Goal: Information Seeking & Learning: Learn about a topic

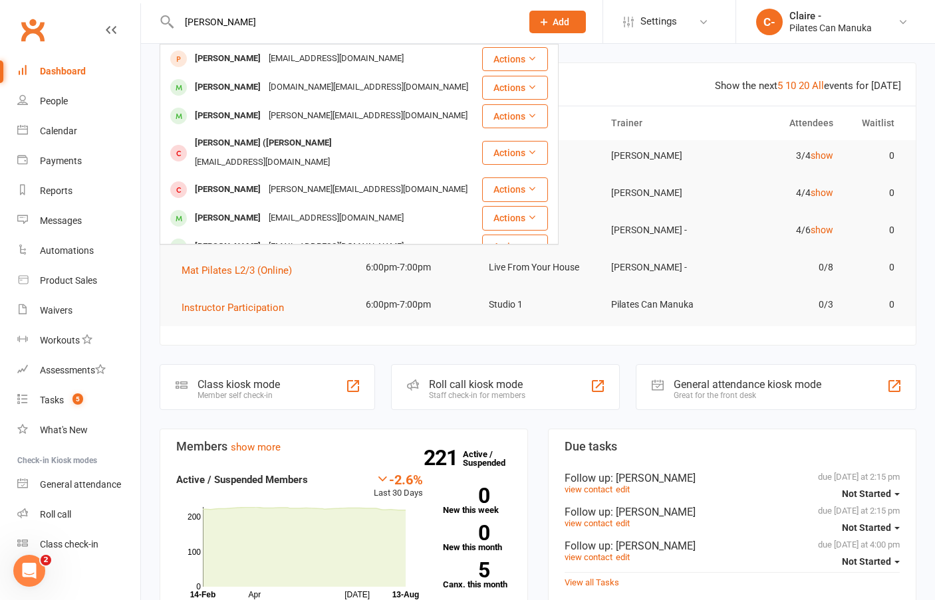
type input "[PERSON_NAME]"
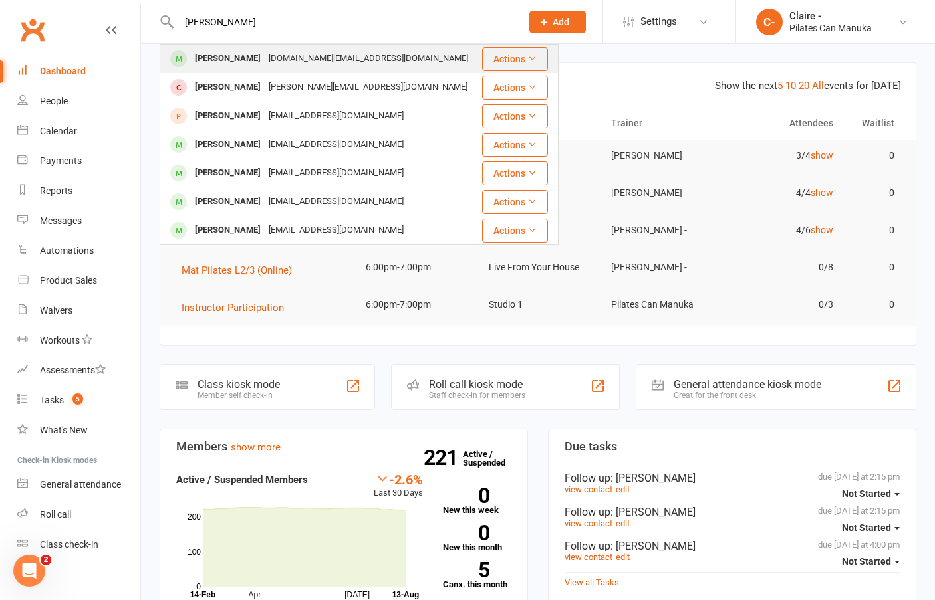
click at [249, 53] on div "[PERSON_NAME]" at bounding box center [228, 58] width 74 height 19
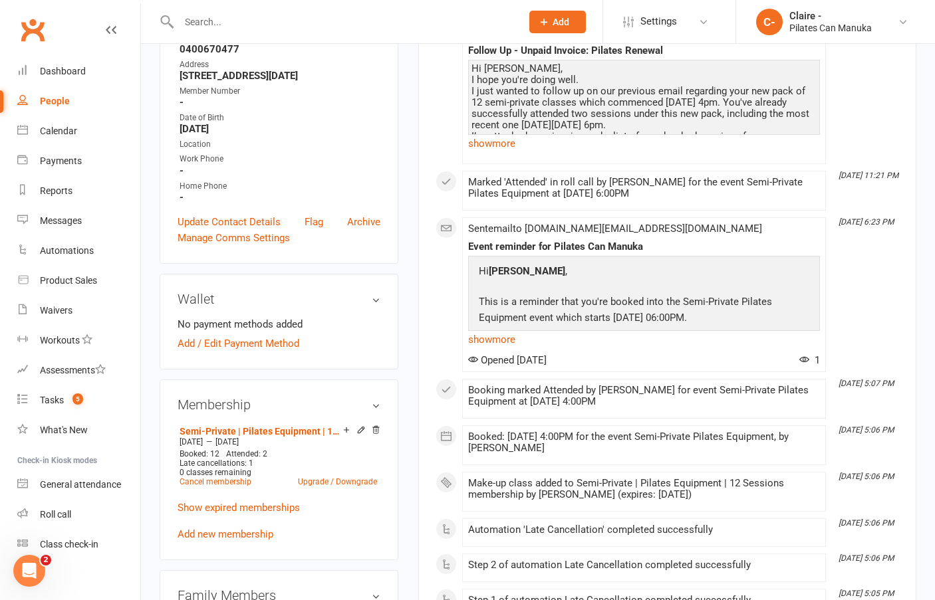
scroll to position [332, 0]
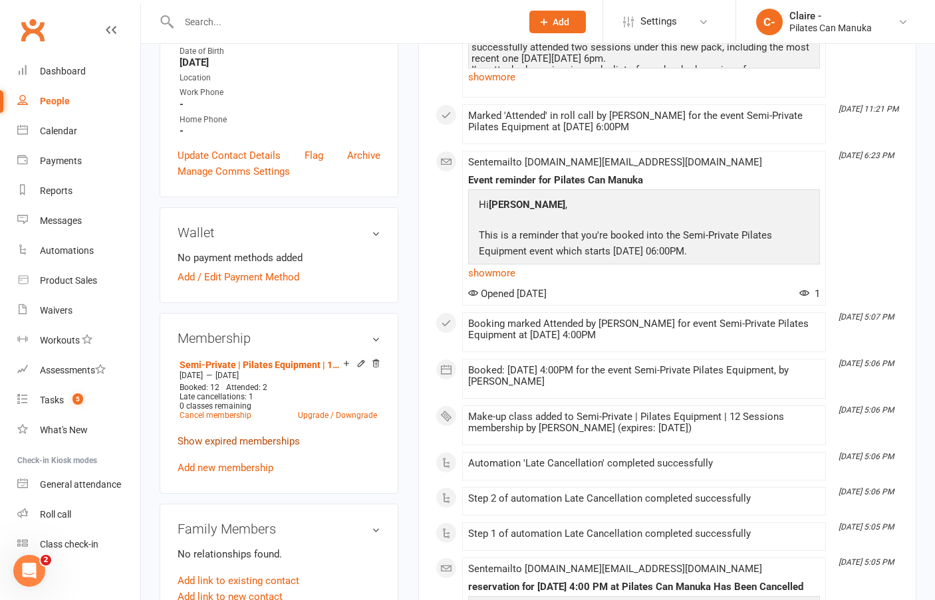
click at [217, 443] on link "Show expired memberships" at bounding box center [239, 441] width 122 height 12
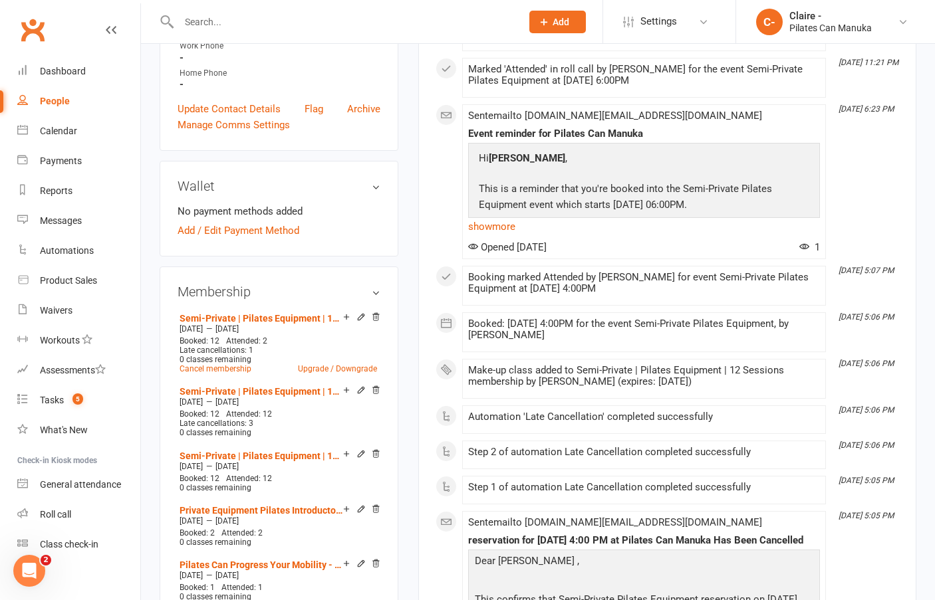
scroll to position [465, 0]
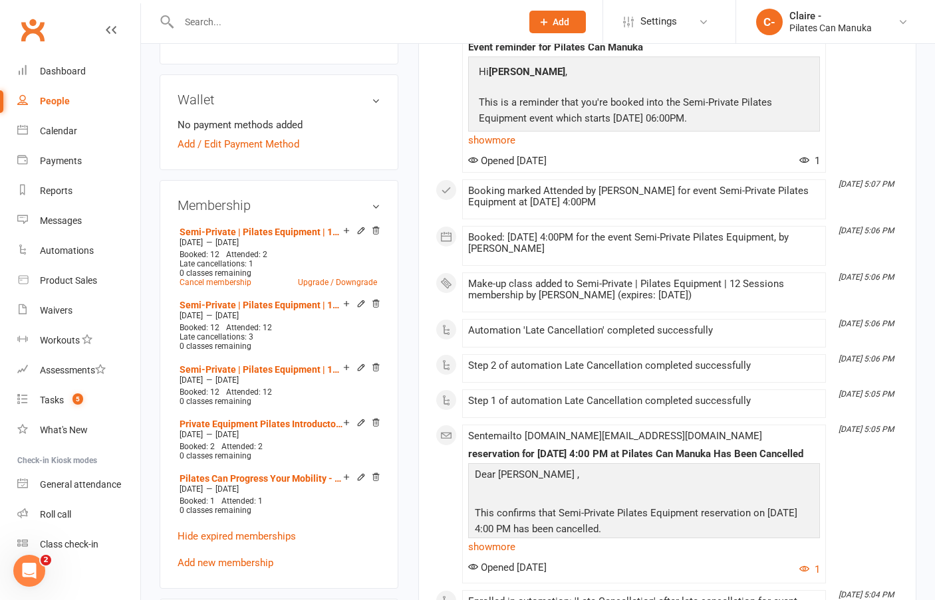
click at [882, 131] on div "This Month [DATE] 5:13 PM Note added by [PERSON_NAME] Follow Up - Unpaid Invoic…" at bounding box center [666, 596] width 463 height 1590
drag, startPoint x: 926, startPoint y: 95, endPoint x: 848, endPoint y: 101, distance: 78.7
click at [192, 22] on input "text" at bounding box center [343, 22] width 337 height 19
type input "[PERSON_NAME]"
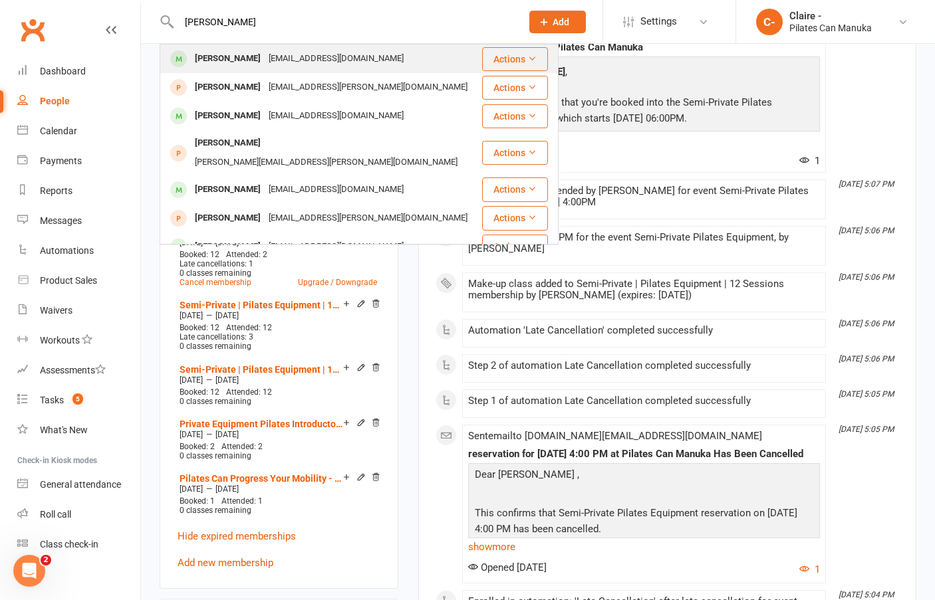
click at [234, 62] on div "[PERSON_NAME]" at bounding box center [228, 58] width 74 height 19
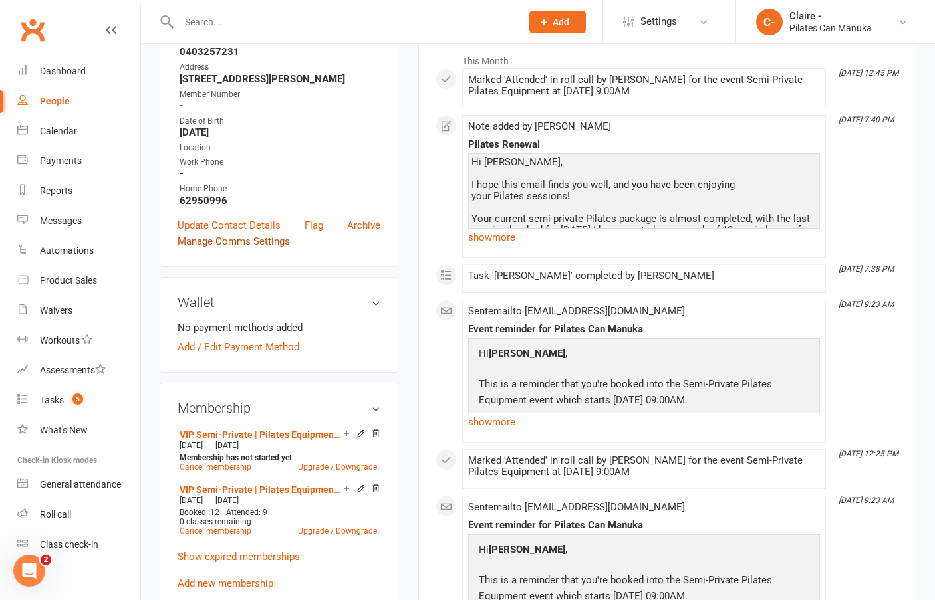
scroll to position [399, 0]
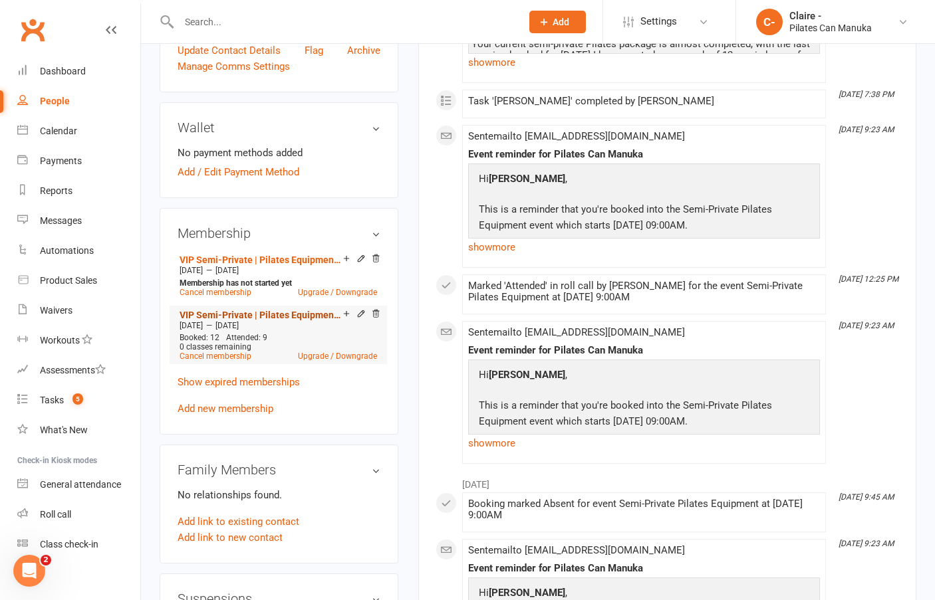
click at [279, 312] on link "VIP Semi-Private | Pilates Equipment | 12 session" at bounding box center [261, 315] width 164 height 11
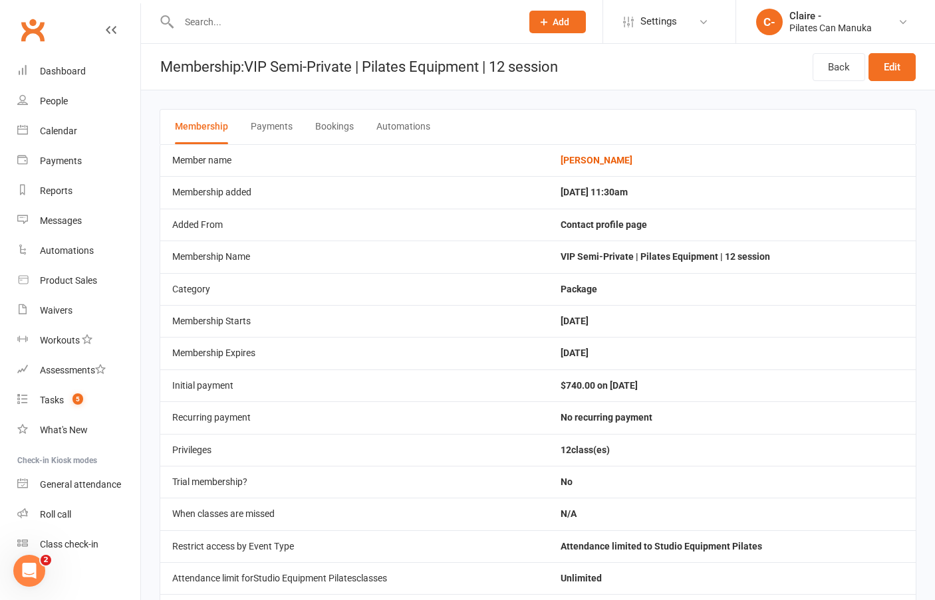
click at [333, 128] on button "Bookings" at bounding box center [334, 127] width 39 height 35
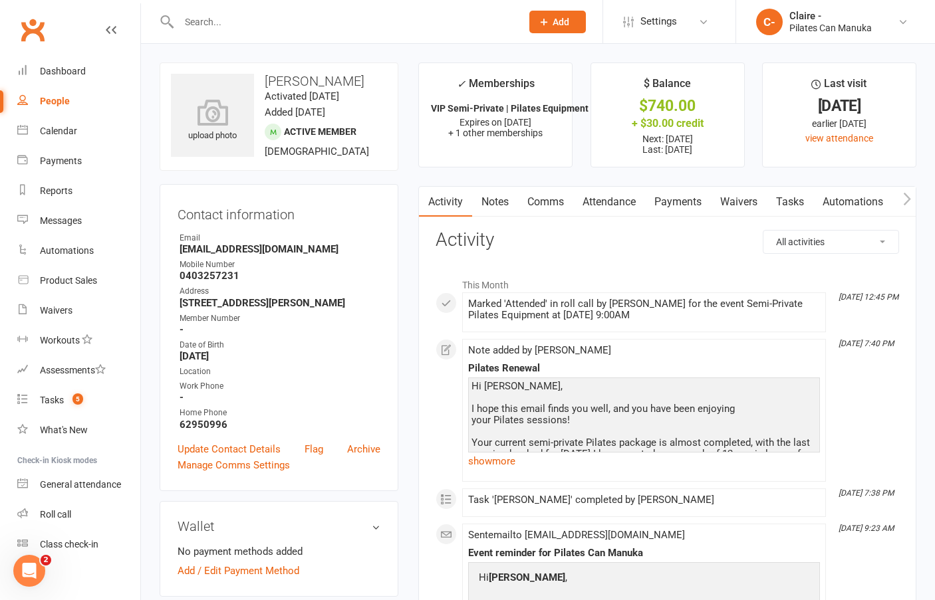
click at [225, 25] on input "text" at bounding box center [343, 22] width 337 height 19
type input "kella"
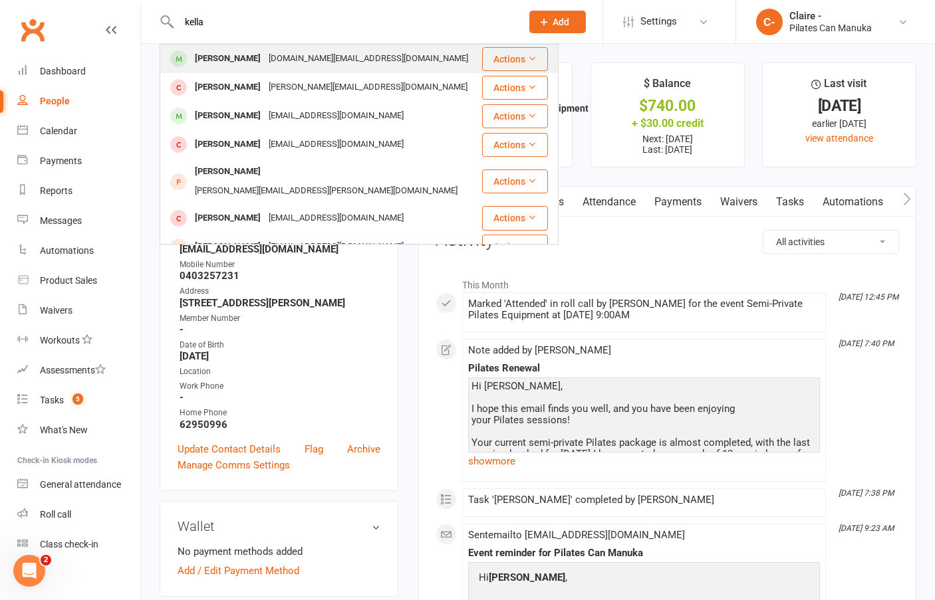
click at [367, 60] on div "[DOMAIN_NAME][EMAIL_ADDRESS][DOMAIN_NAME]" at bounding box center [368, 58] width 207 height 19
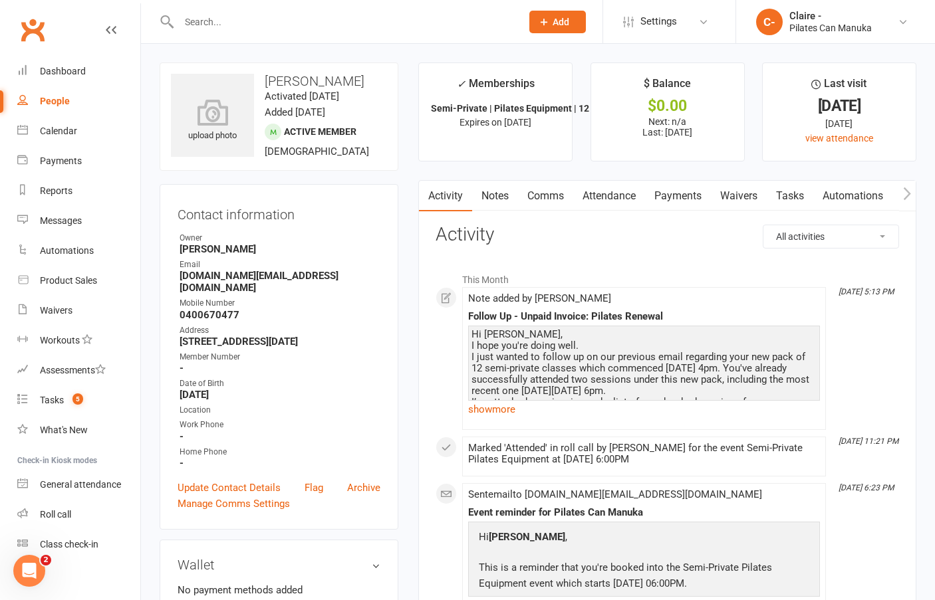
click at [494, 199] on link "Notes" at bounding box center [495, 196] width 46 height 31
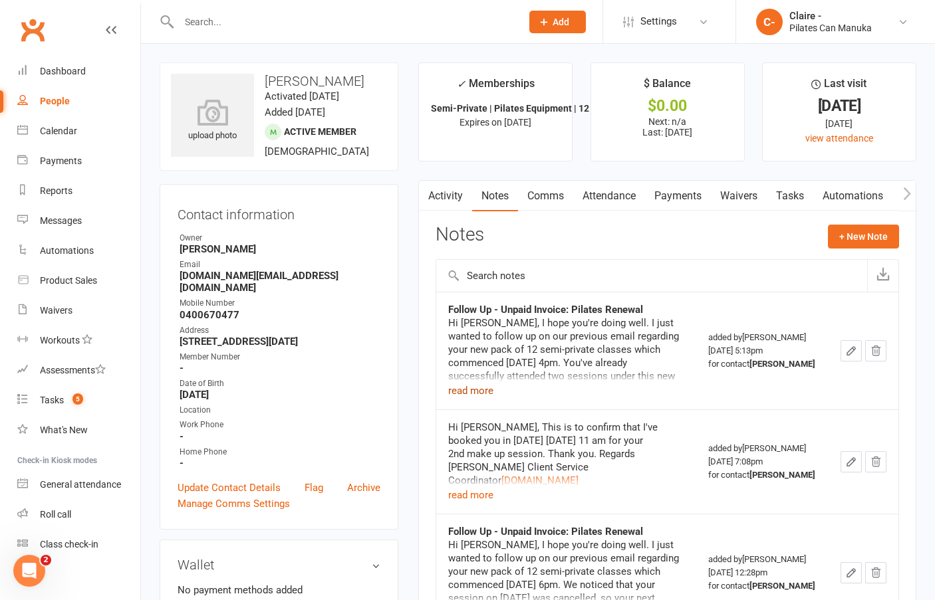
click at [478, 391] on button "read more" at bounding box center [470, 391] width 45 height 16
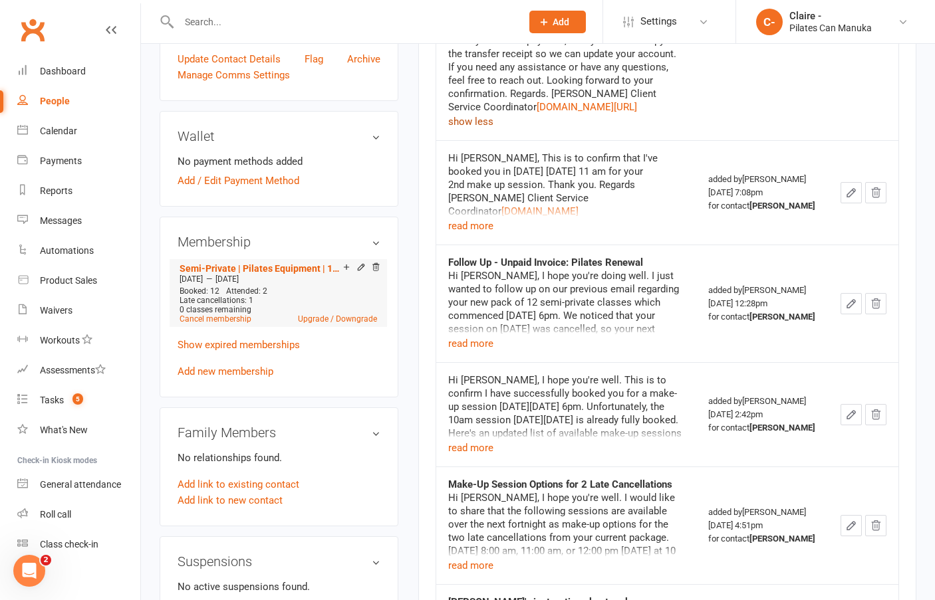
scroll to position [399, 0]
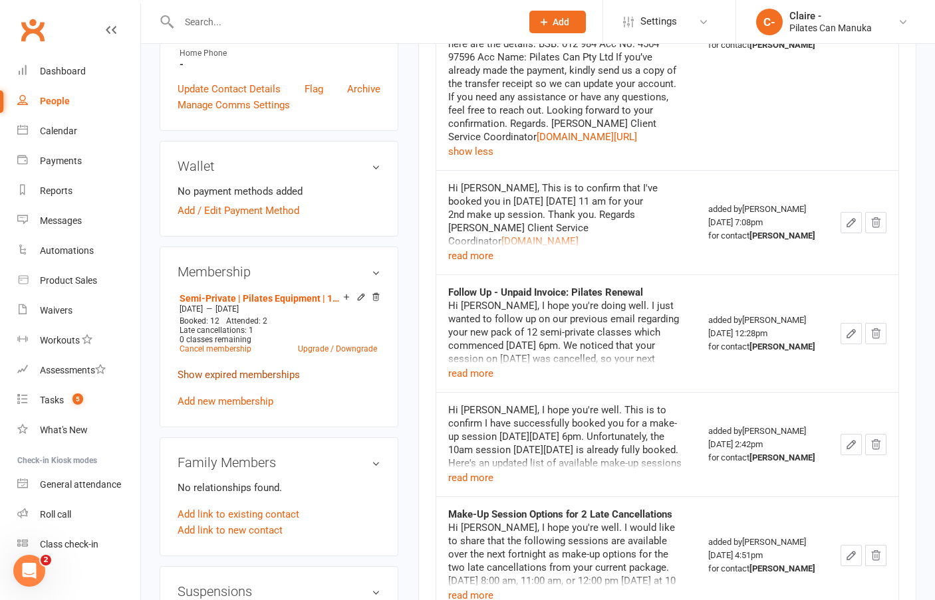
click at [271, 378] on link "Show expired memberships" at bounding box center [239, 375] width 122 height 12
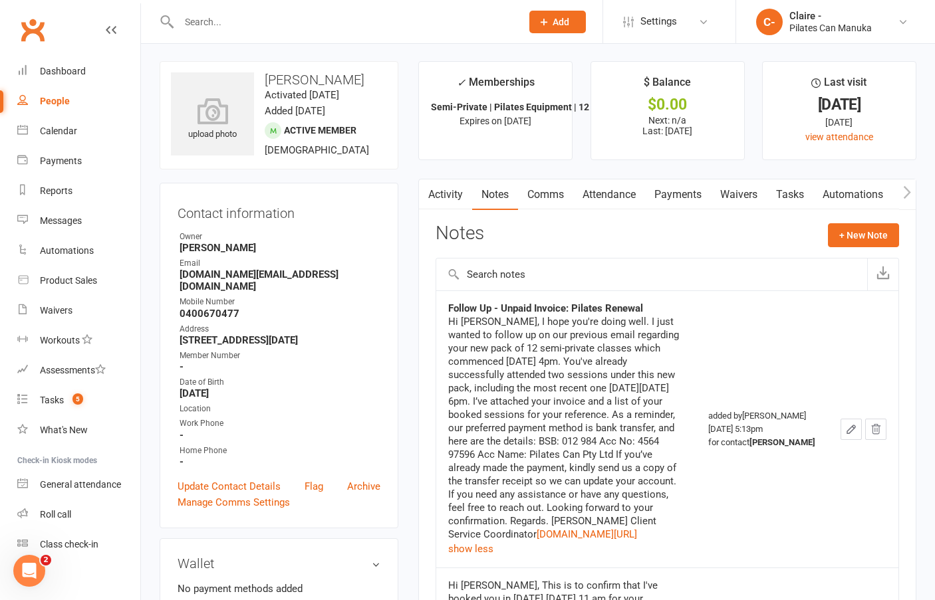
scroll to position [0, 0]
drag, startPoint x: 689, startPoint y: 192, endPoint x: 681, endPoint y: 292, distance: 100.0
click at [689, 192] on link "Payments" at bounding box center [678, 196] width 66 height 31
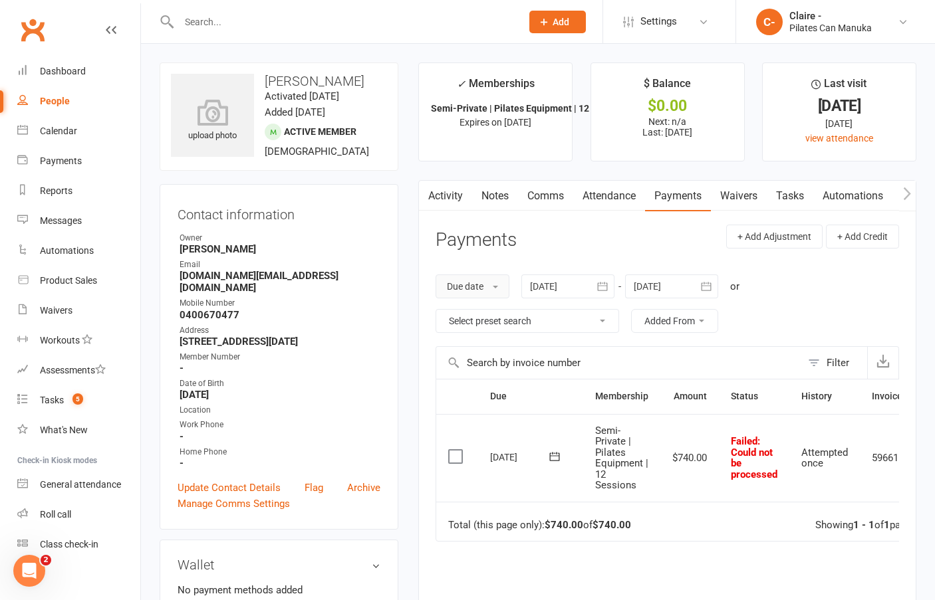
click at [485, 285] on button "Due date" at bounding box center [472, 287] width 74 height 24
click at [542, 286] on div at bounding box center [567, 287] width 93 height 24
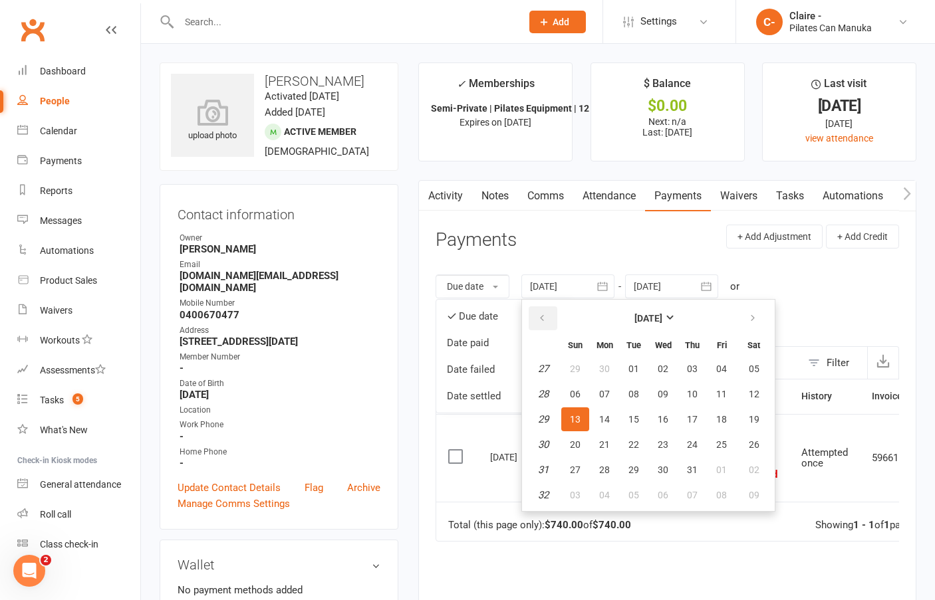
click at [546, 319] on icon "button" at bounding box center [541, 318] width 9 height 11
click at [610, 368] on span "28" at bounding box center [604, 369] width 11 height 11
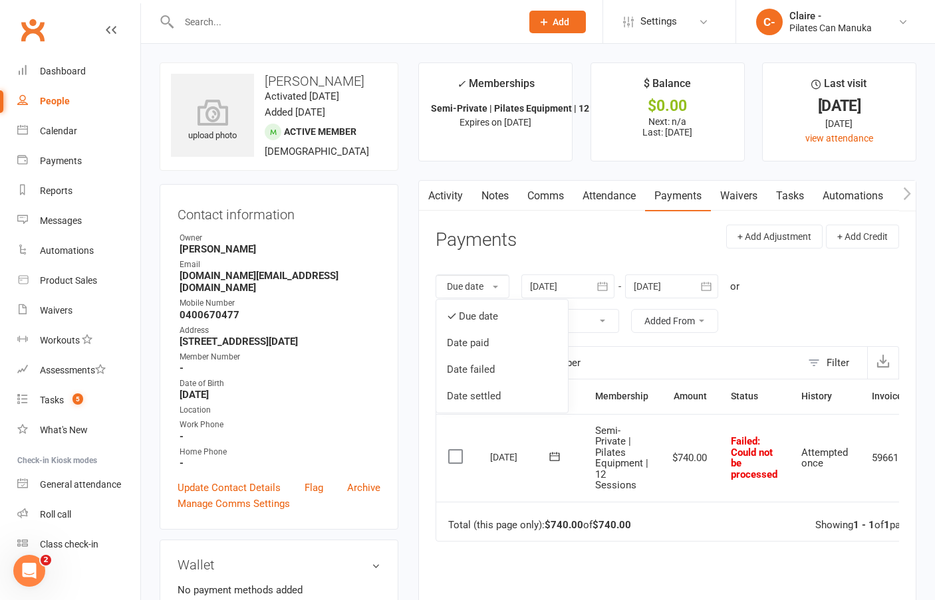
click at [608, 284] on icon "button" at bounding box center [602, 286] width 13 height 13
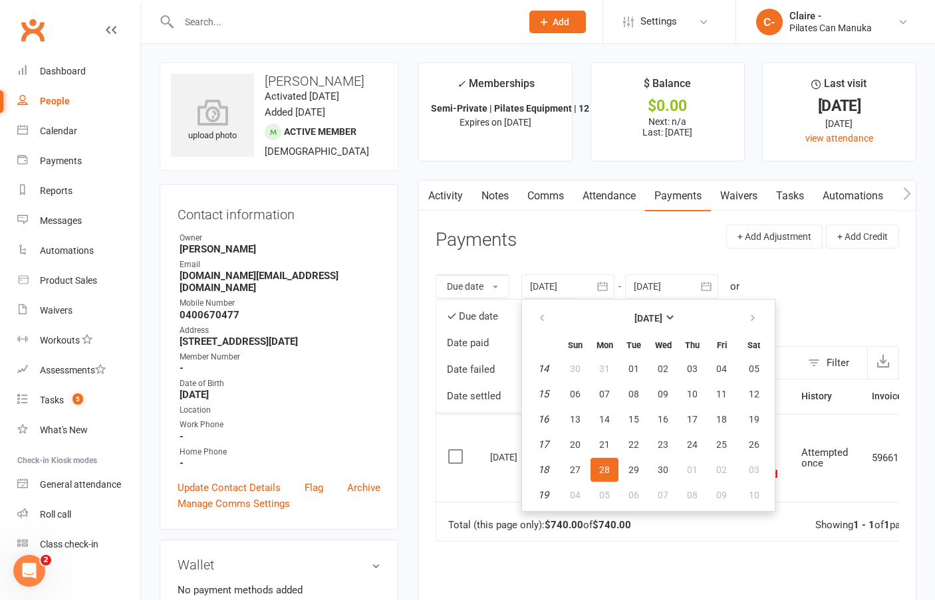
click at [846, 298] on div "Due date Due date Date paid Date failed Date settled [DATE] [DATE] Sun Mon Tue …" at bounding box center [666, 303] width 463 height 85
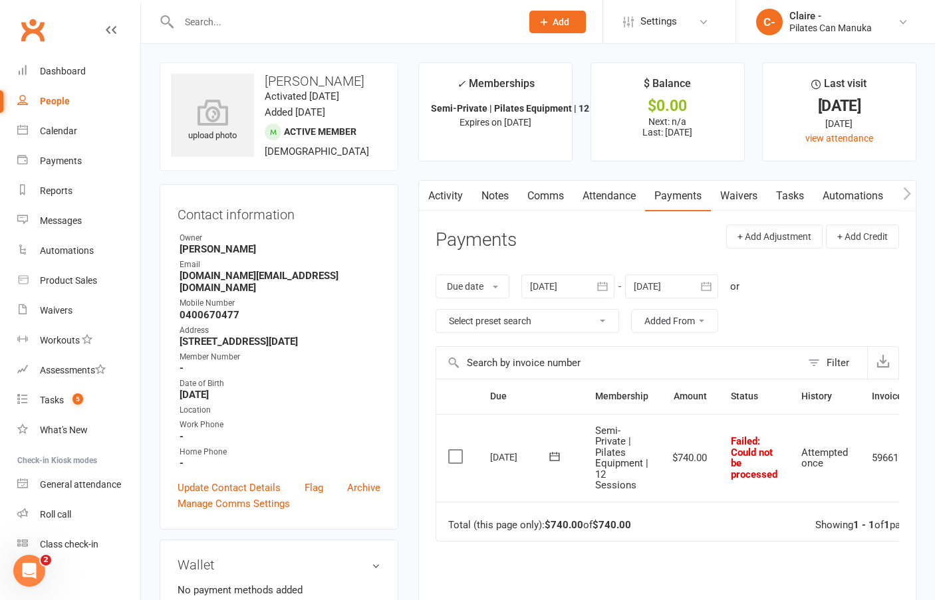
click at [608, 287] on icon "button" at bounding box center [602, 286] width 13 height 13
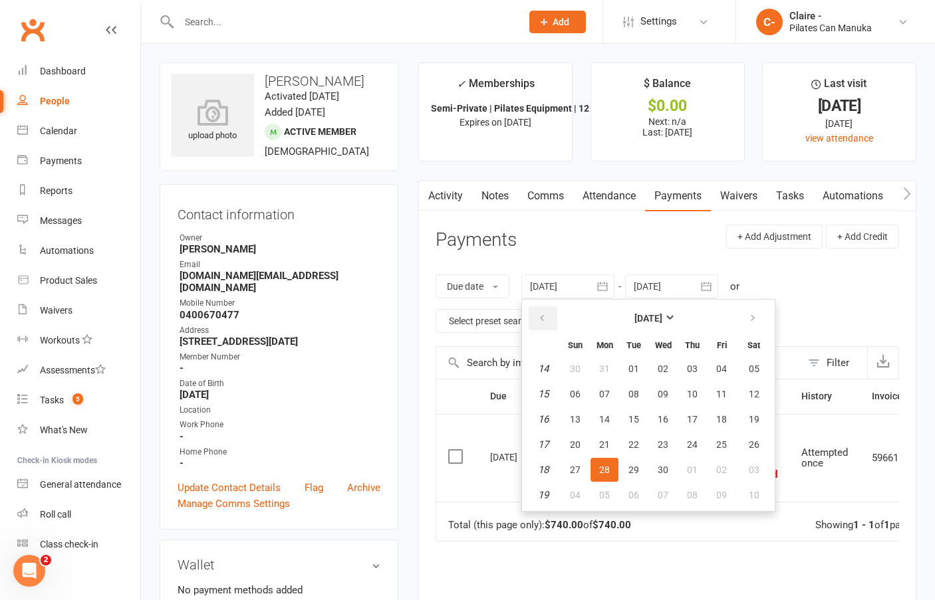
click at [544, 316] on icon "button" at bounding box center [541, 318] width 9 height 11
click at [610, 396] on span "03" at bounding box center [604, 394] width 11 height 11
type input "[DATE]"
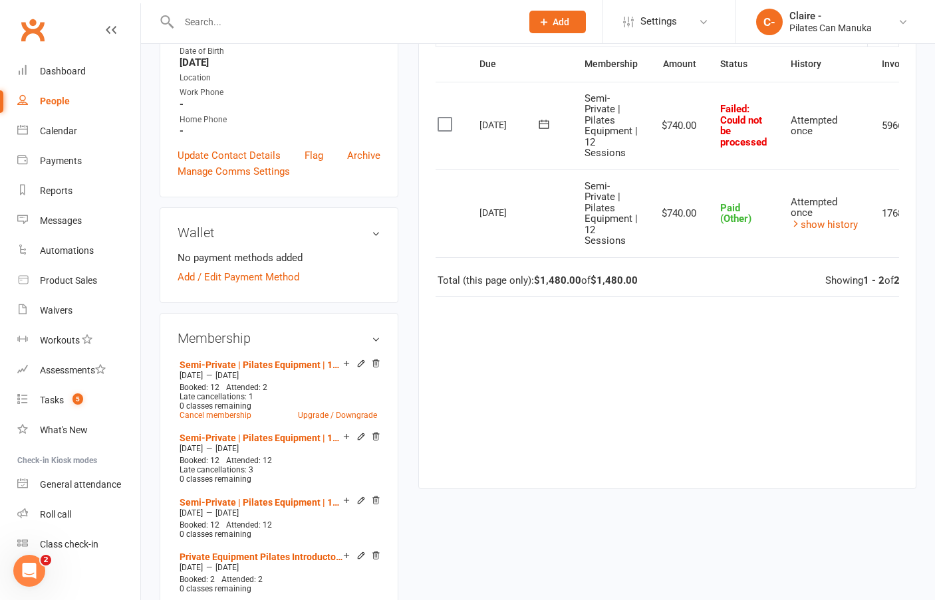
scroll to position [0, 88]
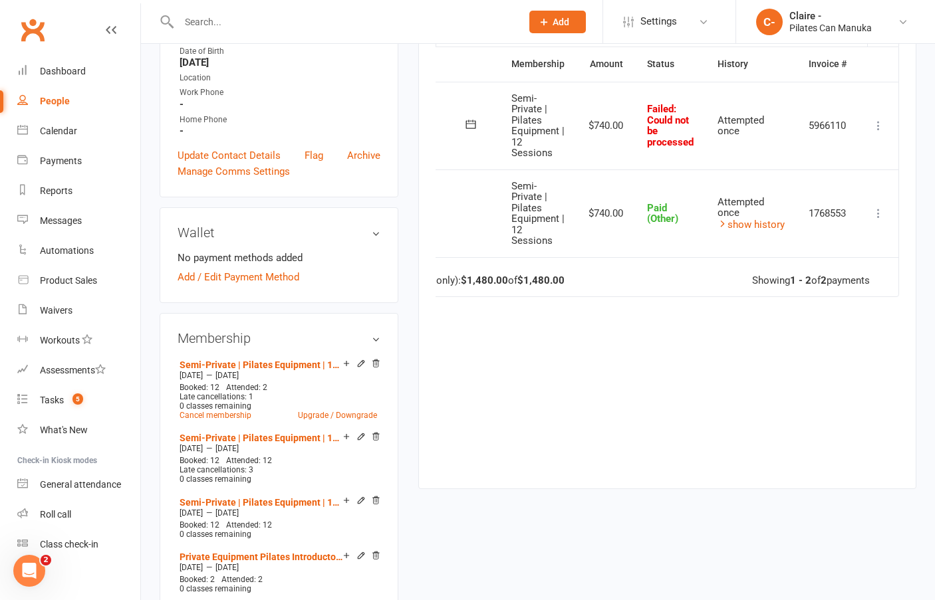
click at [875, 215] on icon at bounding box center [878, 213] width 13 height 13
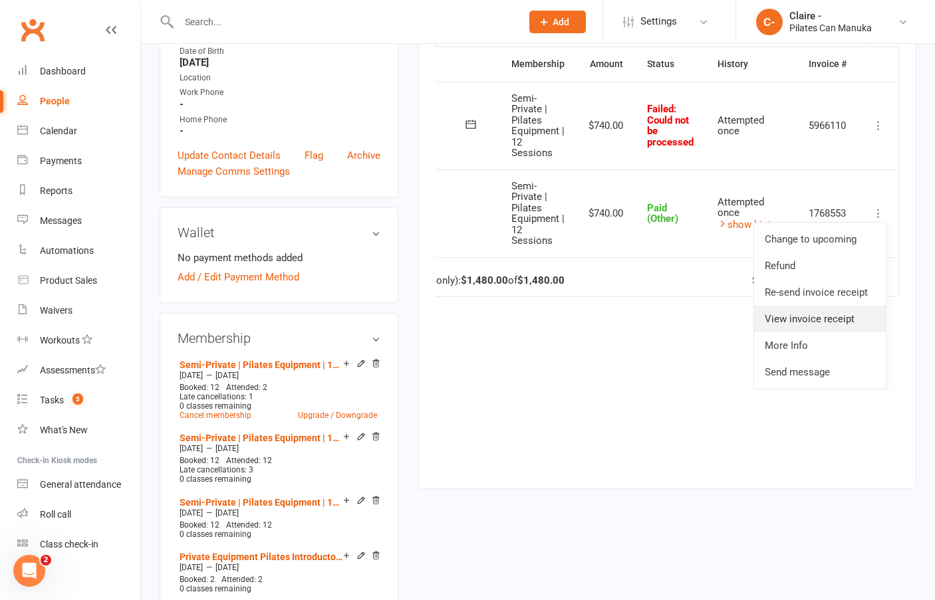
click at [838, 320] on link "View invoice receipt" at bounding box center [820, 319] width 132 height 27
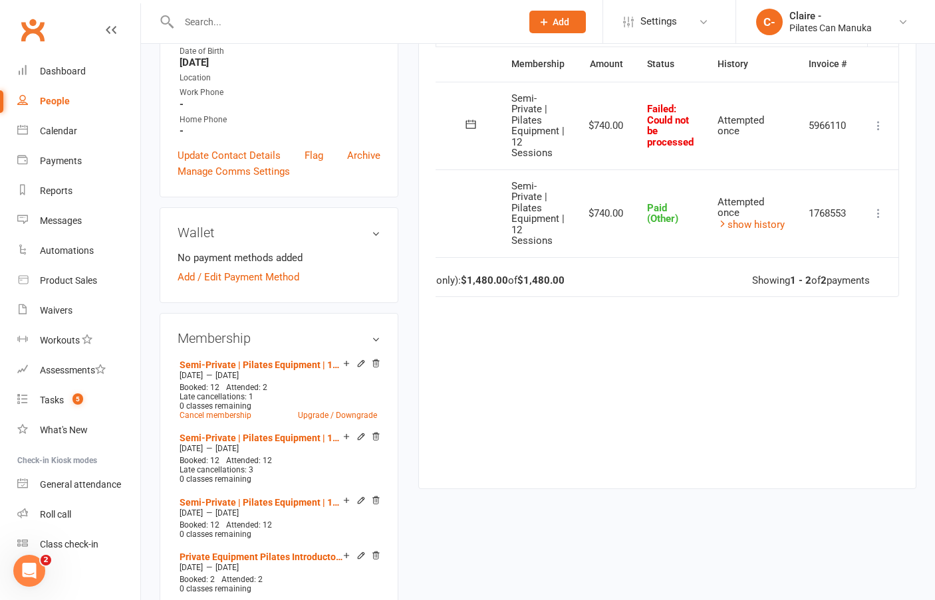
scroll to position [0, 0]
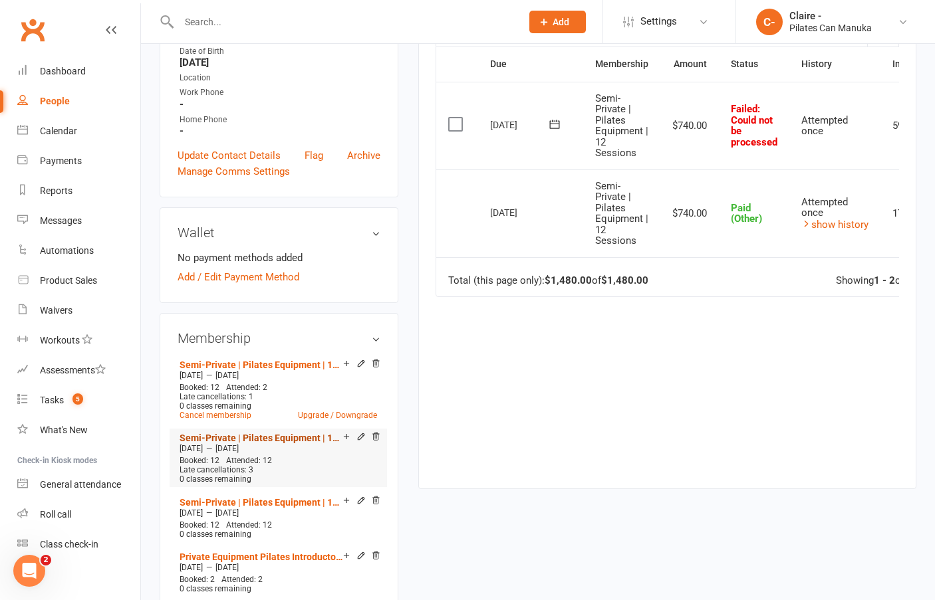
click at [297, 437] on link "Semi-Private | Pilates Equipment | 12 Sessions" at bounding box center [261, 438] width 164 height 11
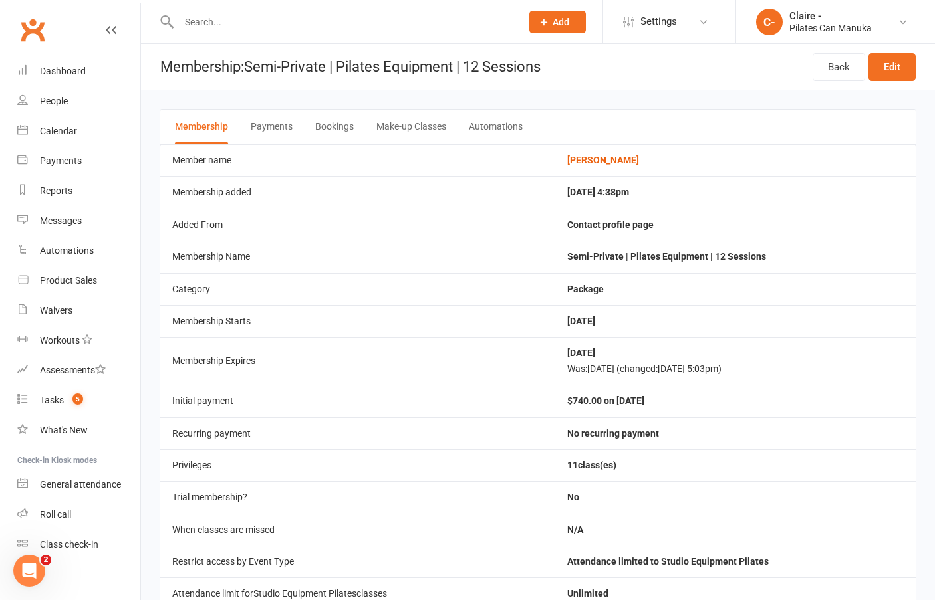
click at [330, 126] on button "Bookings" at bounding box center [334, 127] width 39 height 35
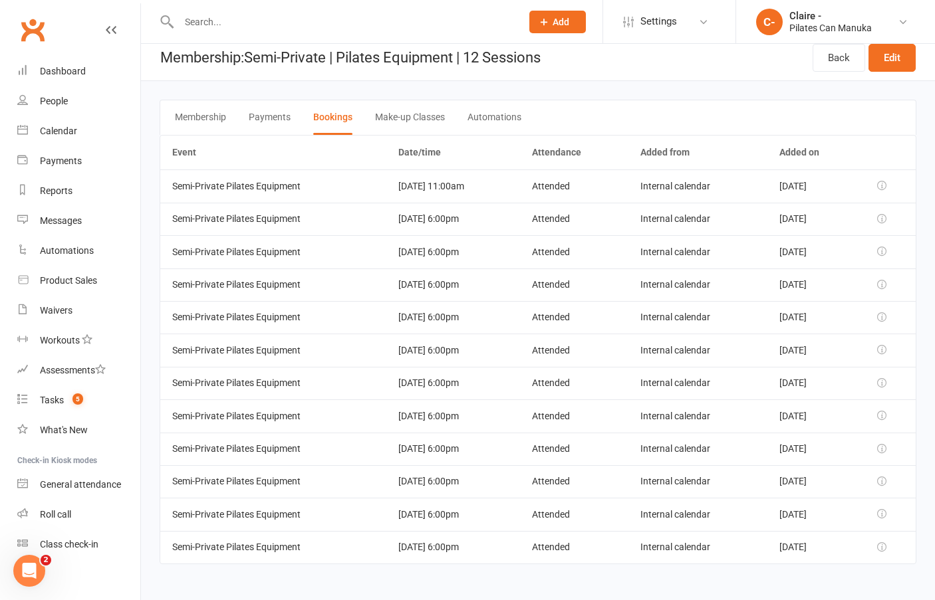
scroll to position [11, 0]
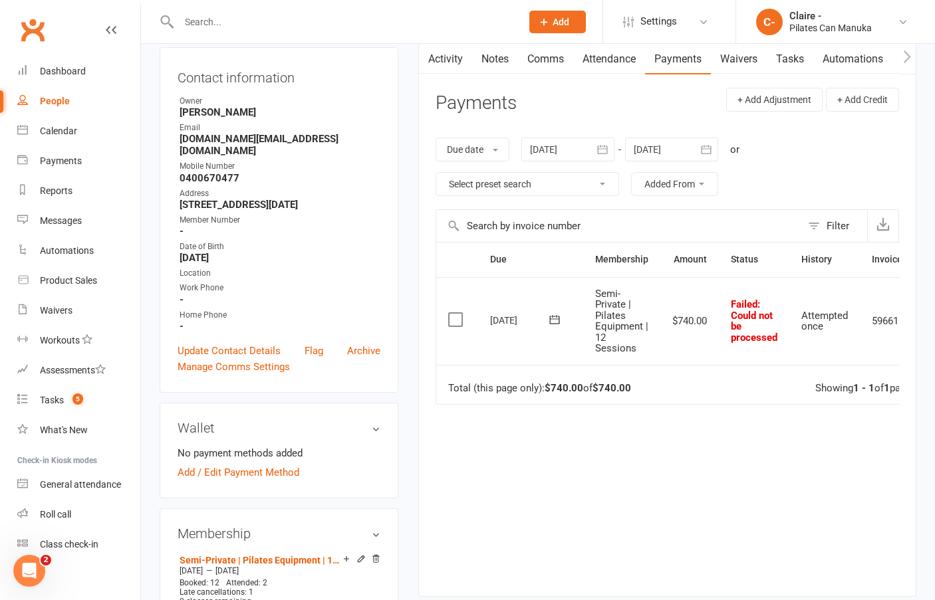
scroll to position [266, 0]
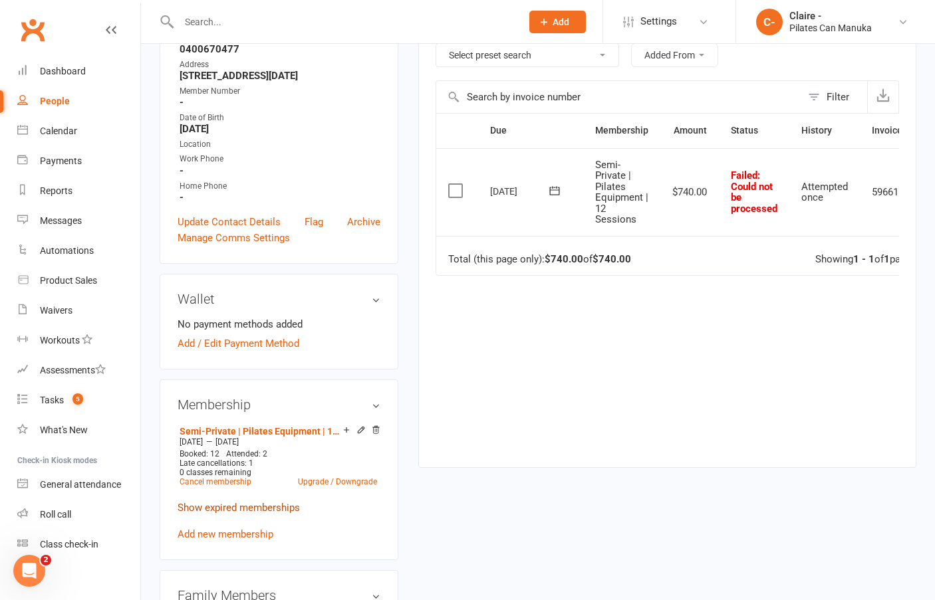
click at [229, 508] on link "Show expired memberships" at bounding box center [239, 508] width 122 height 12
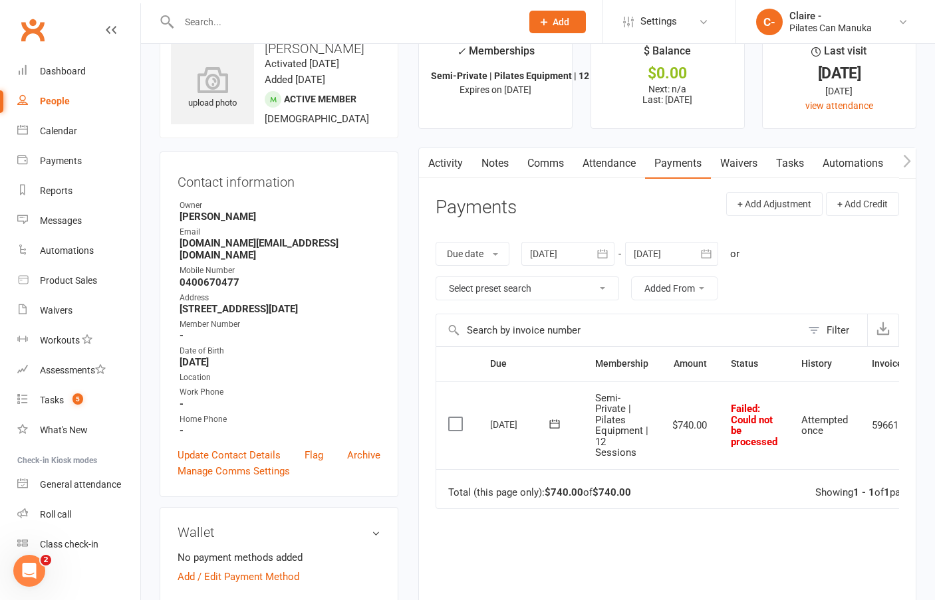
scroll to position [0, 0]
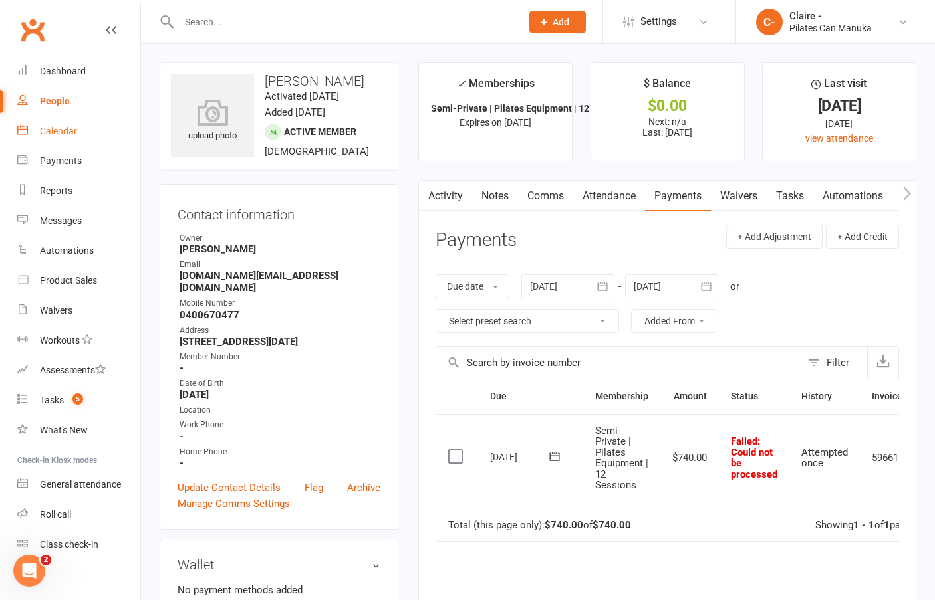
drag, startPoint x: 38, startPoint y: 127, endPoint x: 195, endPoint y: 227, distance: 186.5
click at [38, 127] on link "Calendar" at bounding box center [78, 131] width 123 height 30
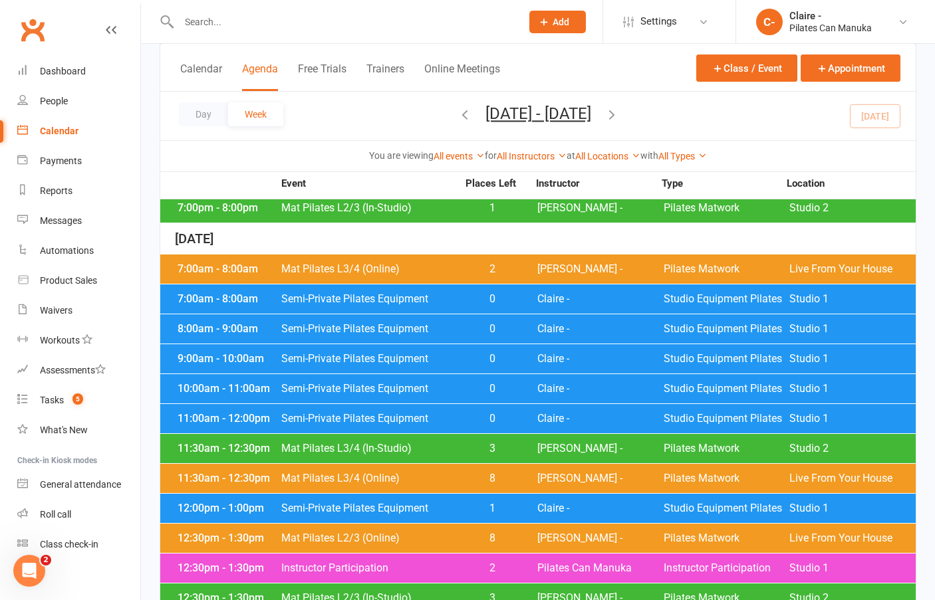
scroll to position [1263, 0]
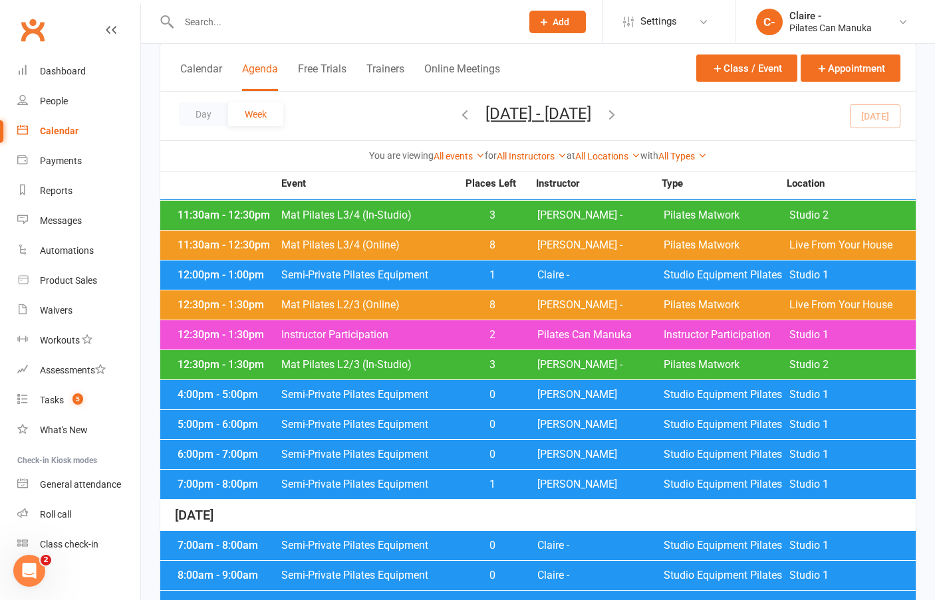
click at [473, 449] on span "0" at bounding box center [492, 454] width 70 height 11
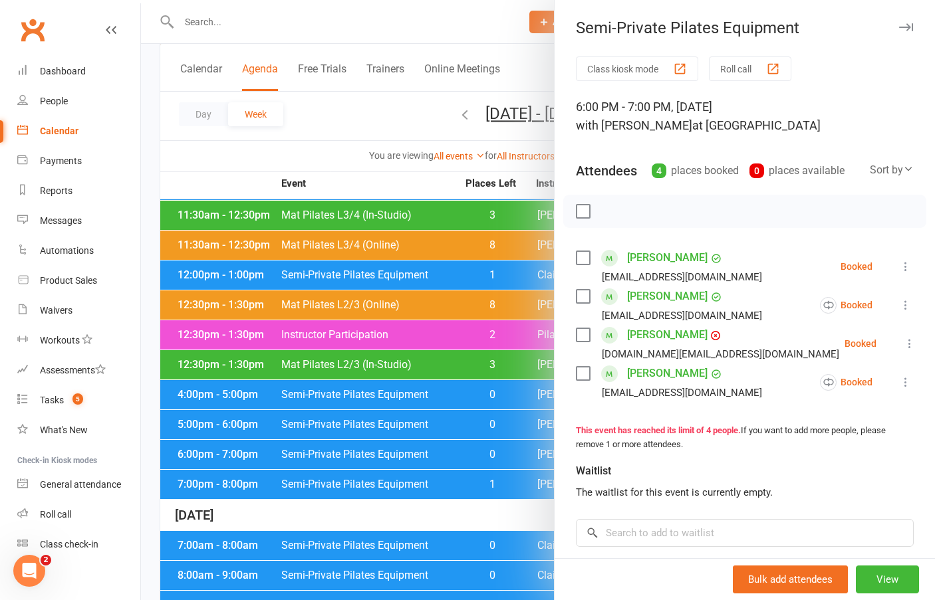
click at [380, 177] on div at bounding box center [538, 300] width 794 height 600
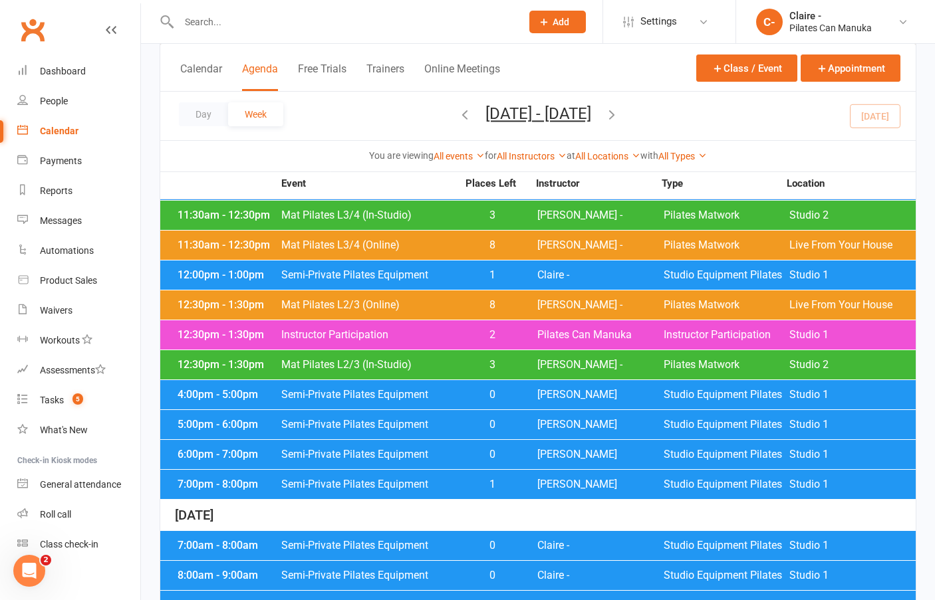
click at [295, 23] on input "text" at bounding box center [343, 22] width 337 height 19
type input "[PERSON_NAME]"
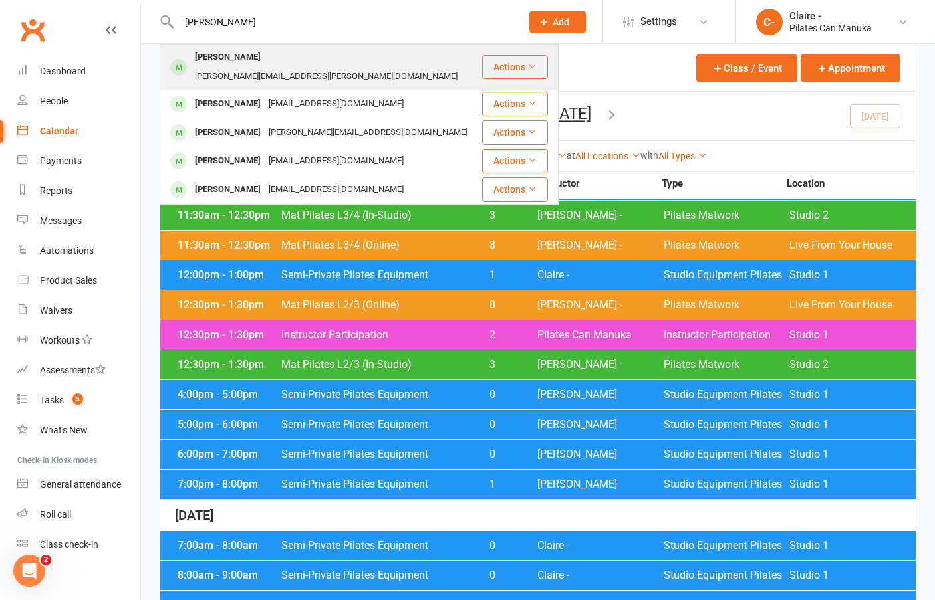
click at [304, 67] on div "[PERSON_NAME][EMAIL_ADDRESS][PERSON_NAME][DOMAIN_NAME]" at bounding box center [326, 76] width 271 height 19
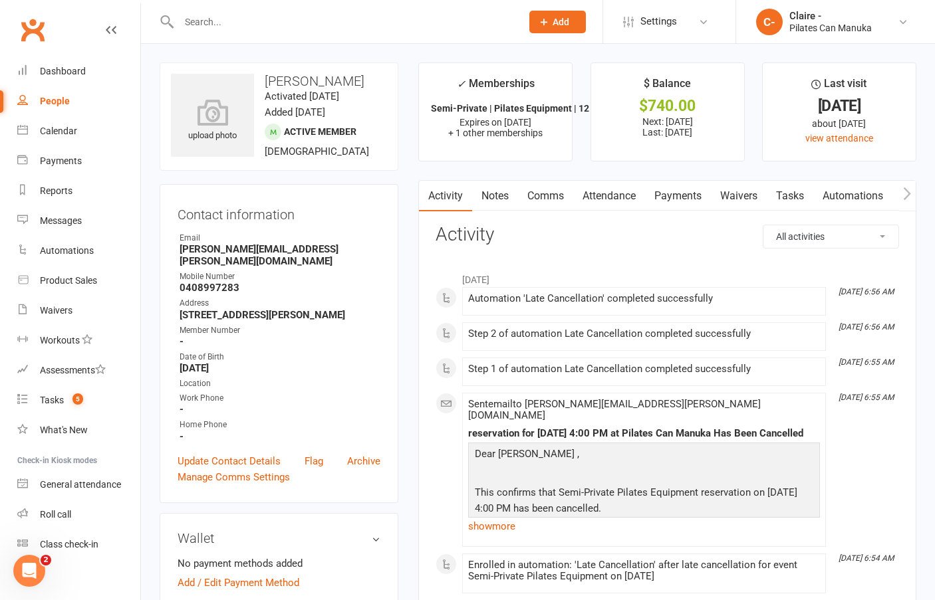
click at [496, 195] on link "Notes" at bounding box center [495, 196] width 46 height 31
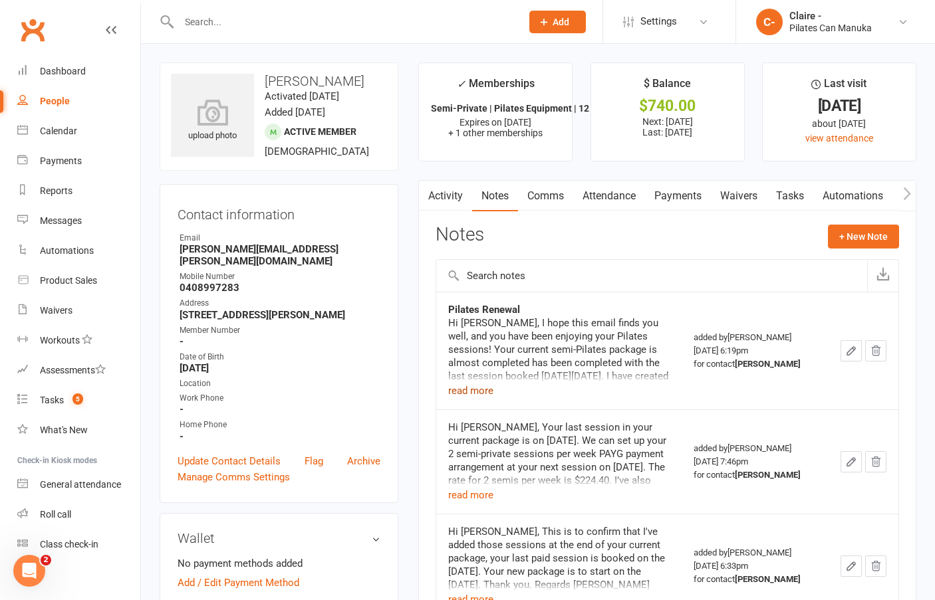
click at [477, 391] on button "read more" at bounding box center [470, 391] width 45 height 16
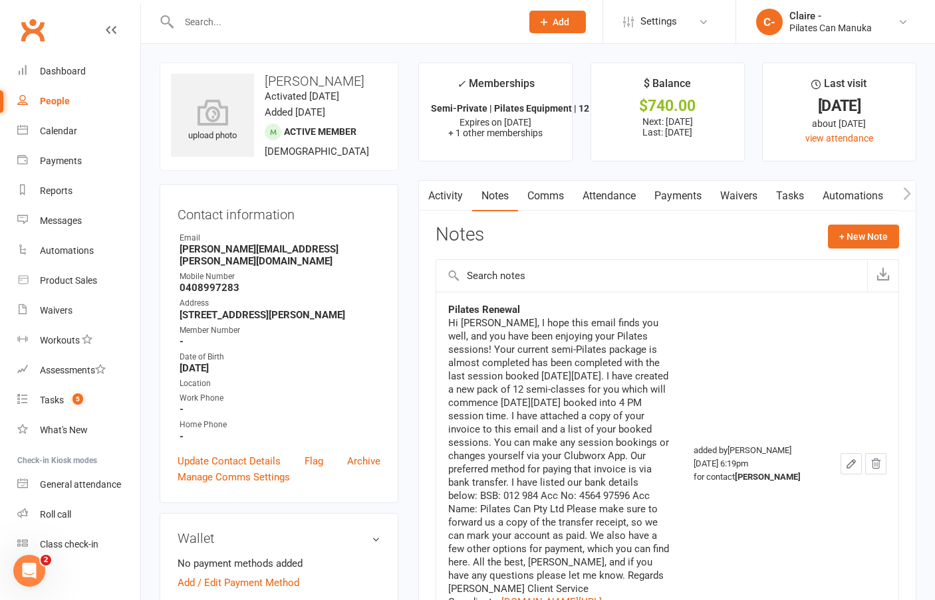
click at [219, 27] on input "text" at bounding box center [343, 22] width 337 height 19
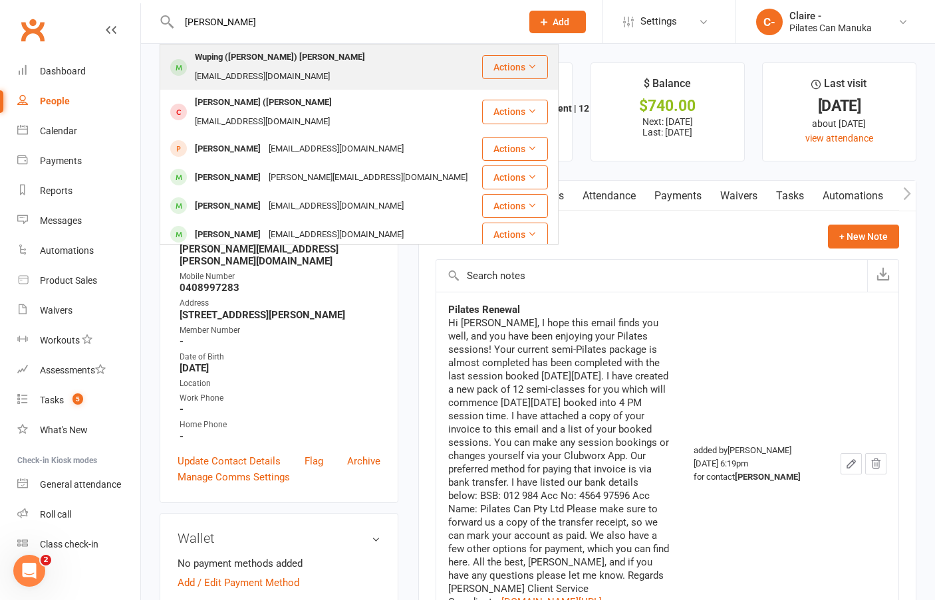
type input "[PERSON_NAME]"
click at [233, 61] on div "Wuping ([PERSON_NAME]) [PERSON_NAME]" at bounding box center [280, 57] width 178 height 19
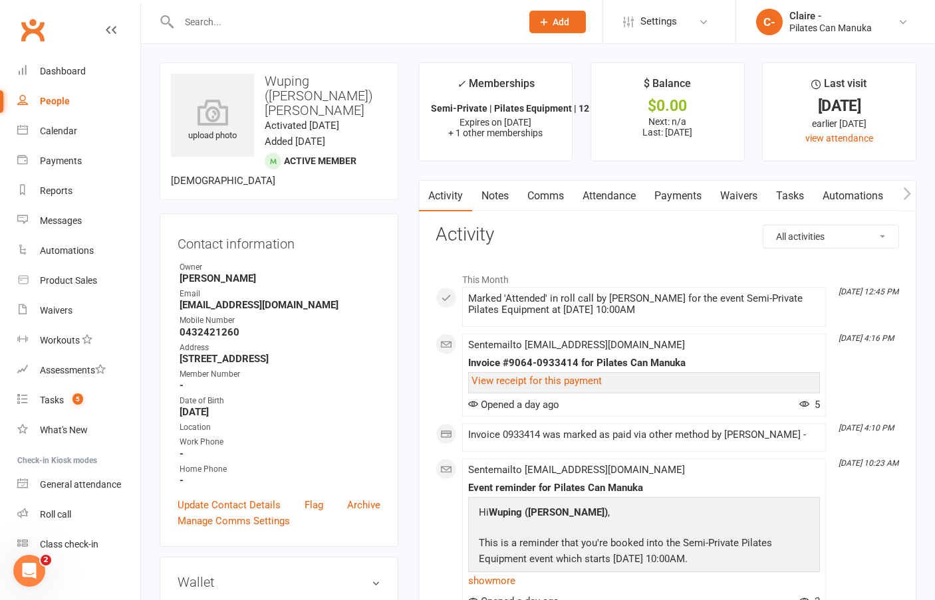
click at [681, 197] on link "Payments" at bounding box center [678, 196] width 66 height 31
